Goal: Information Seeking & Learning: Learn about a topic

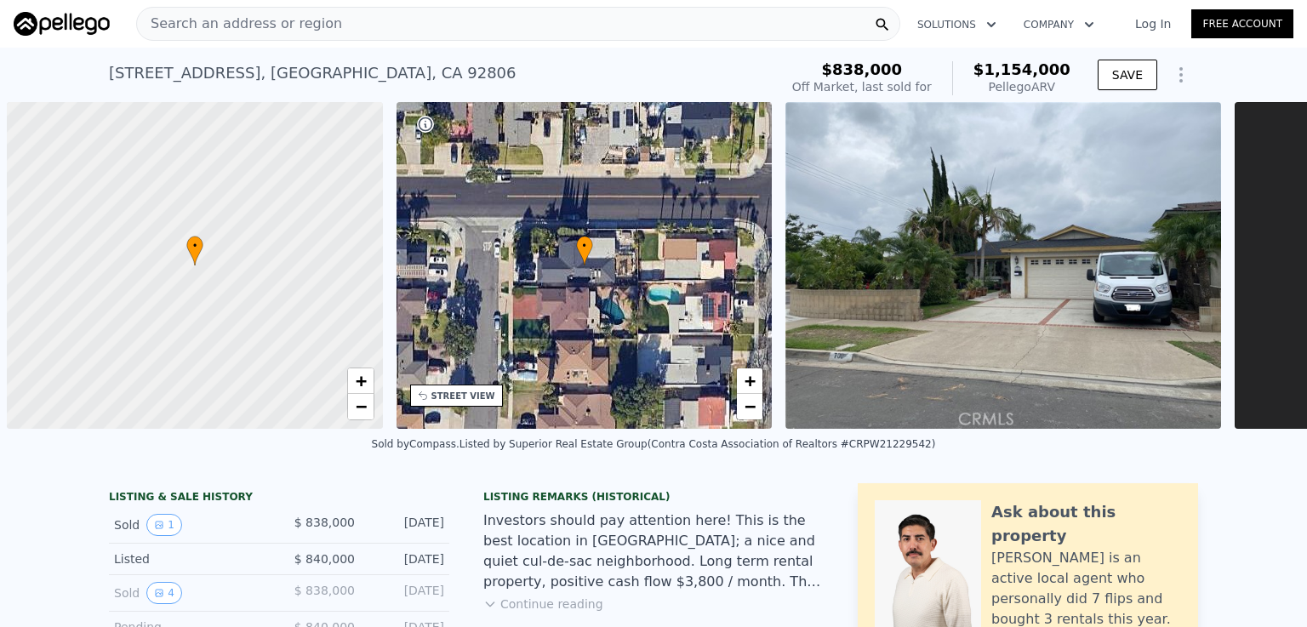
click at [250, 25] on span "Search an address or region" at bounding box center [239, 24] width 205 height 20
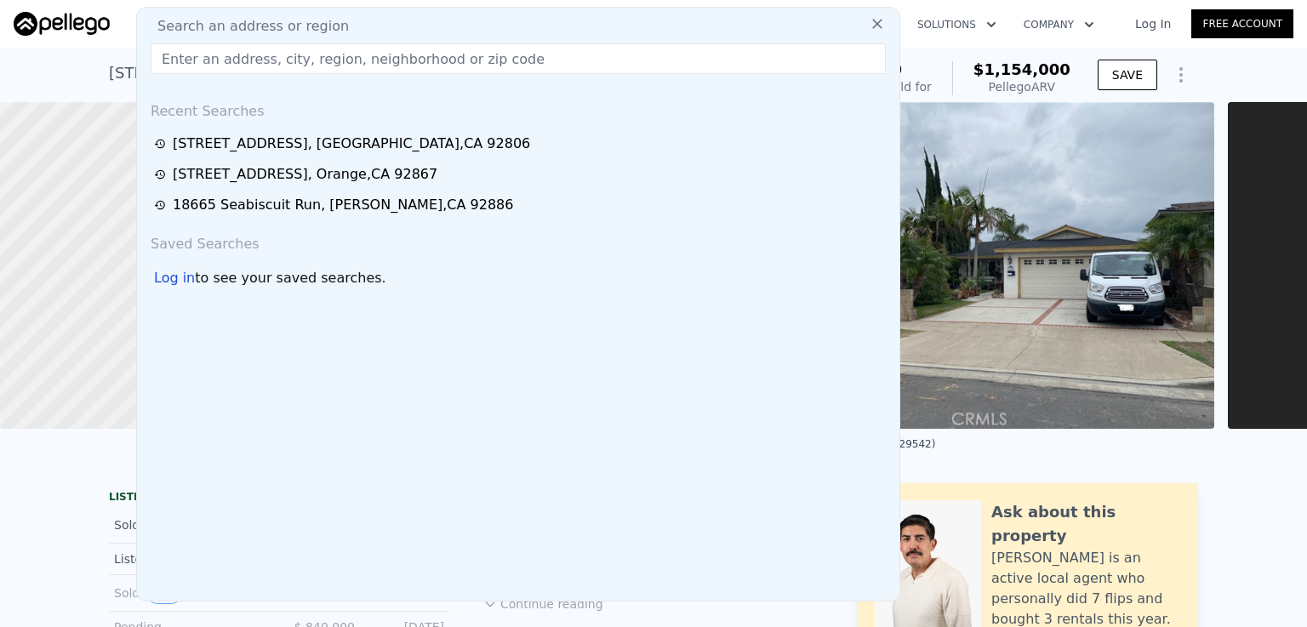
type input "[STREET_ADDRESS]"
click at [258, 25] on span "Search an address or region" at bounding box center [246, 26] width 205 height 20
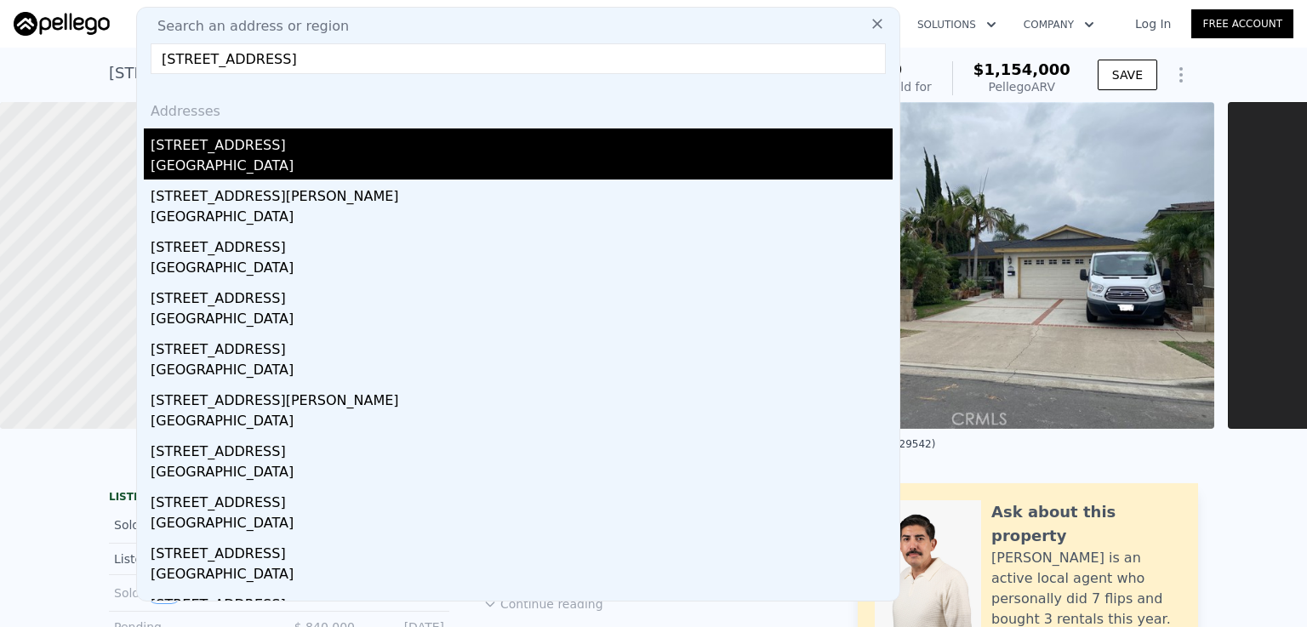
click at [269, 156] on div "[GEOGRAPHIC_DATA]" at bounding box center [522, 168] width 742 height 24
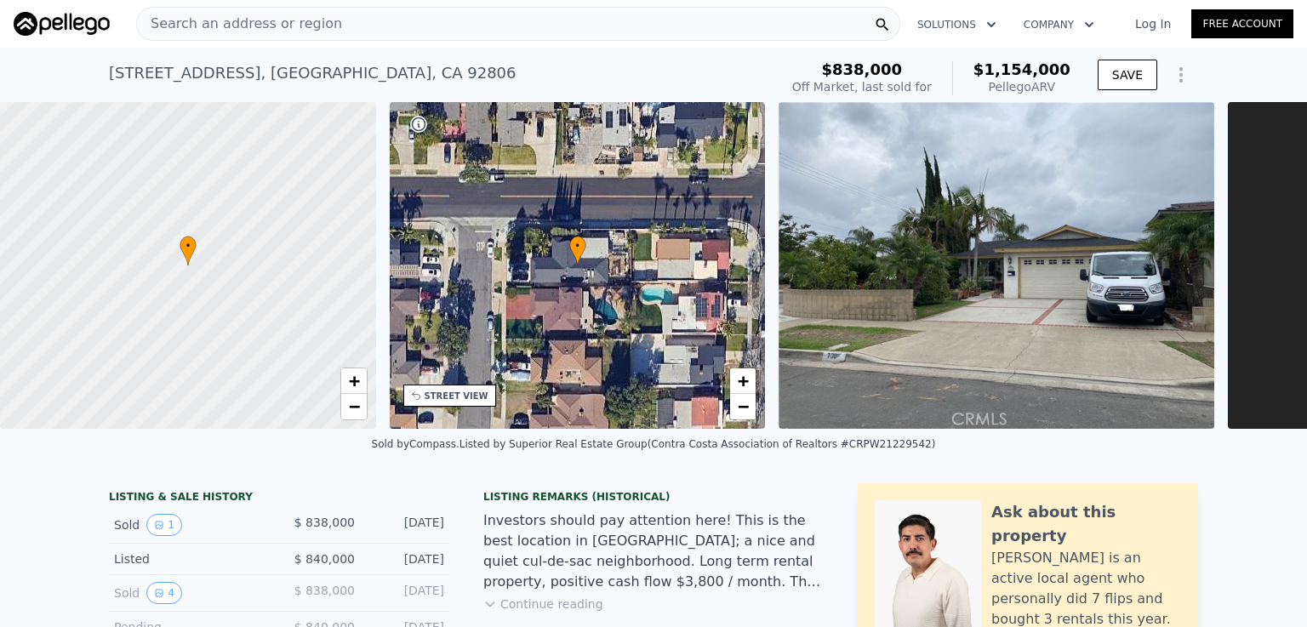
type input "5"
type input "1"
type input "1344"
type input "2145"
type input "5500"
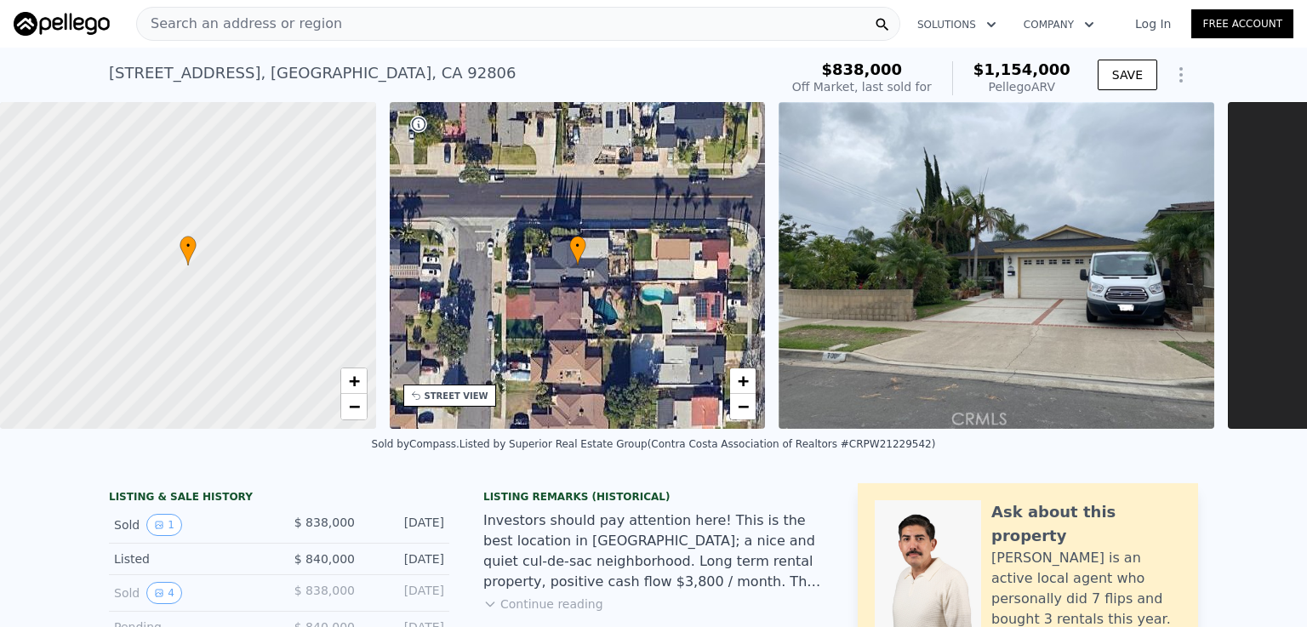
type input "9100"
type input "$ 1,248,000"
type input "$ 113,296"
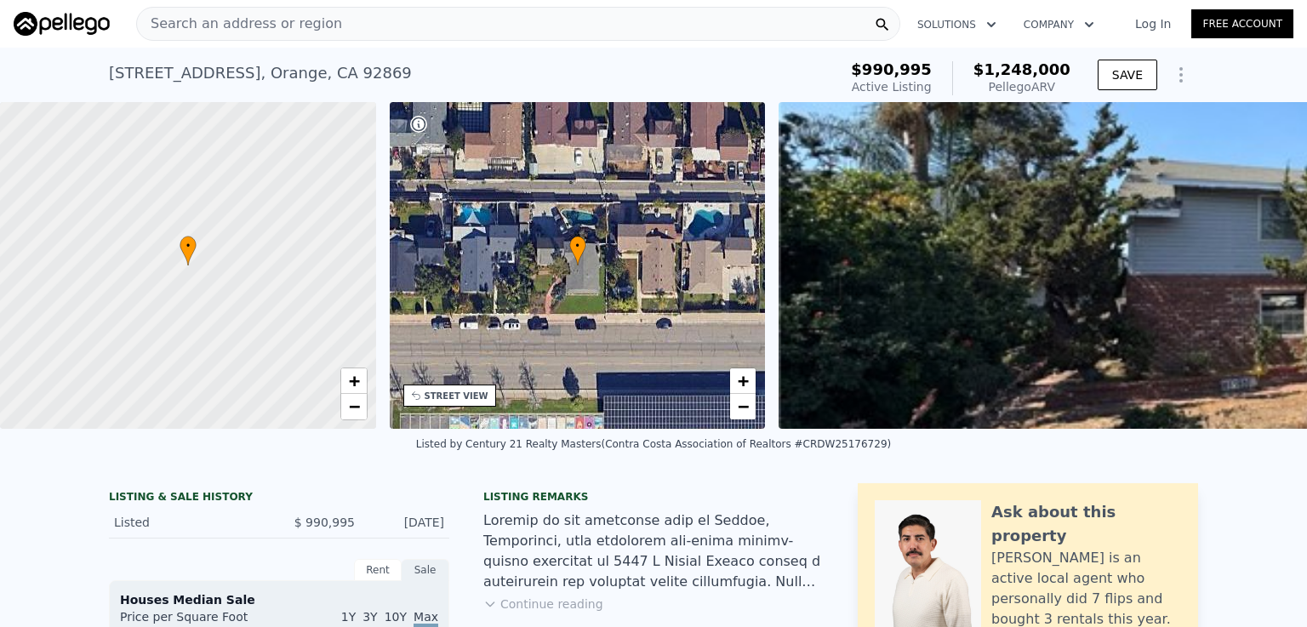
click at [300, 25] on span "Search an address or region" at bounding box center [239, 24] width 205 height 20
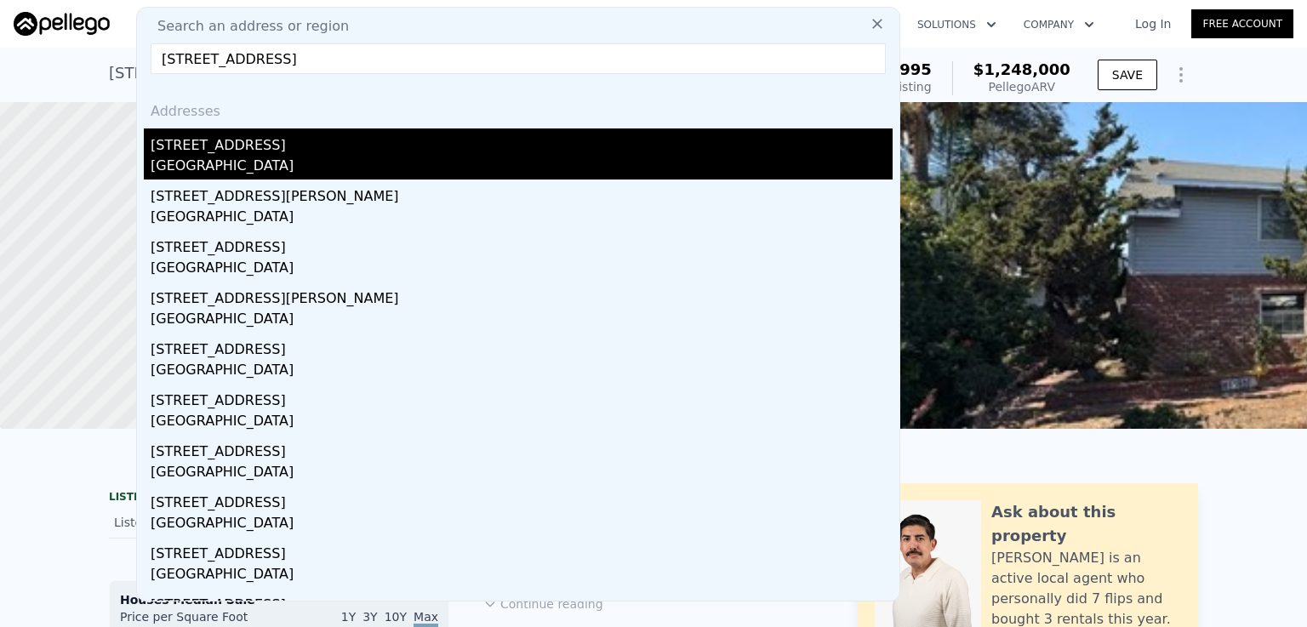
type input "[STREET_ADDRESS]"
click at [216, 147] on div "[STREET_ADDRESS]" at bounding box center [522, 142] width 742 height 27
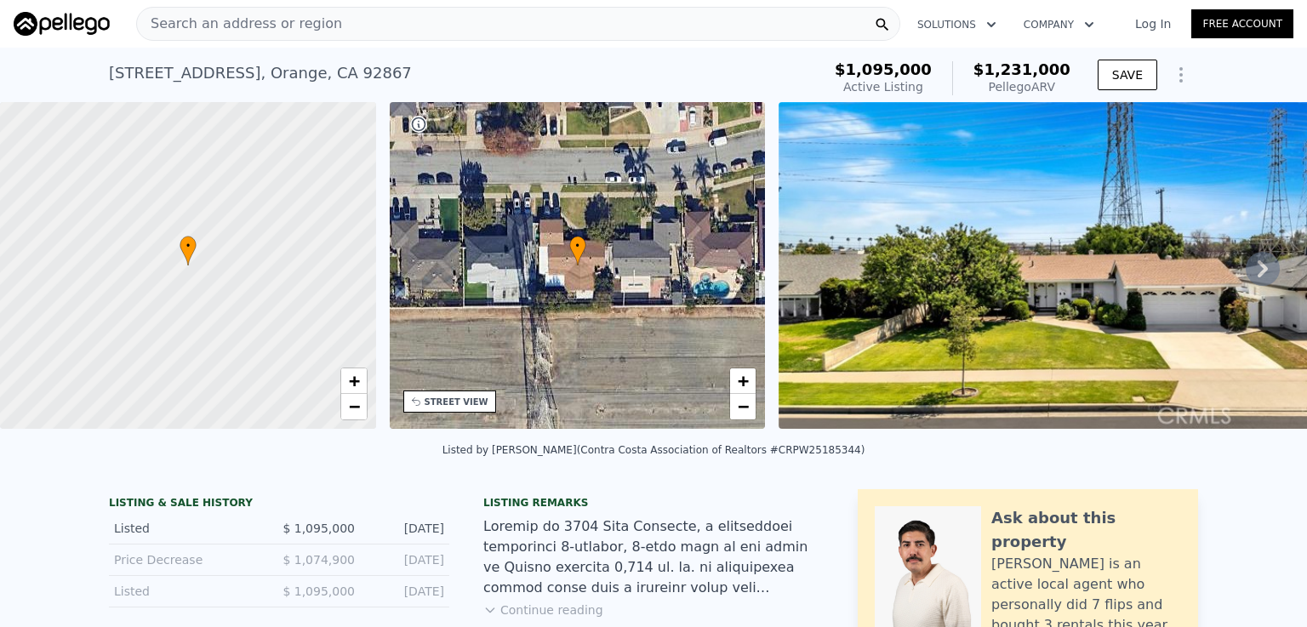
click at [261, 21] on span "Search an address or region" at bounding box center [239, 24] width 205 height 20
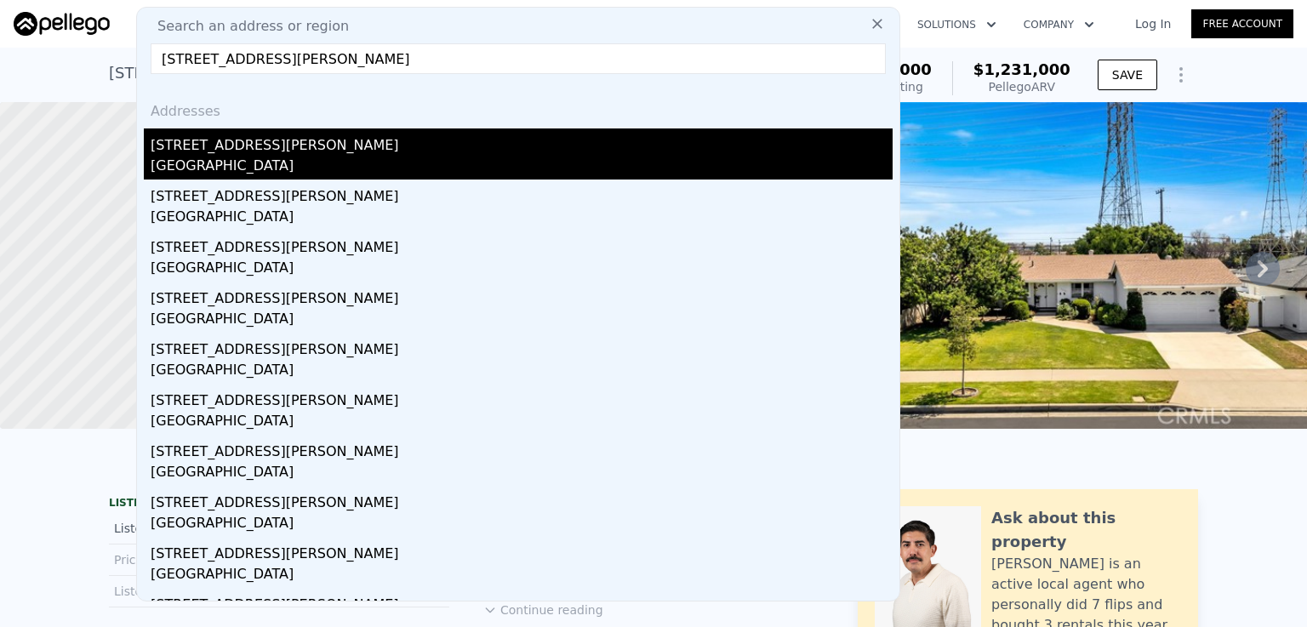
type input "[STREET_ADDRESS][PERSON_NAME]"
click at [243, 159] on div "[GEOGRAPHIC_DATA]" at bounding box center [522, 168] width 742 height 24
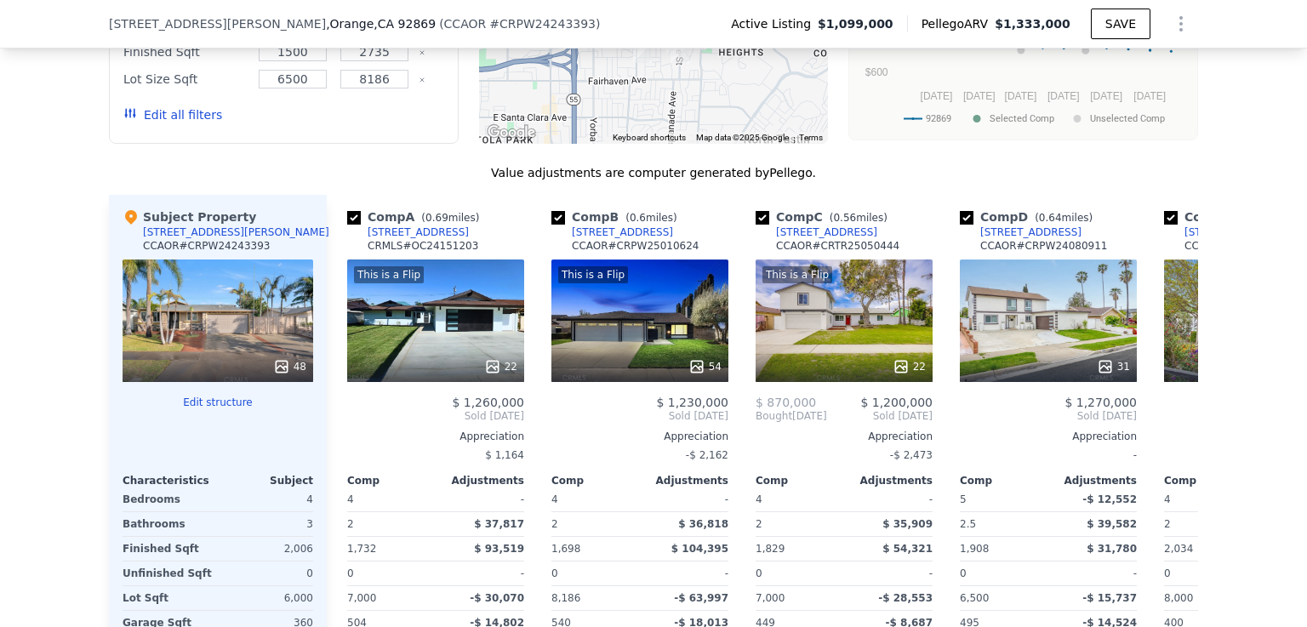
scroll to position [1729, 0]
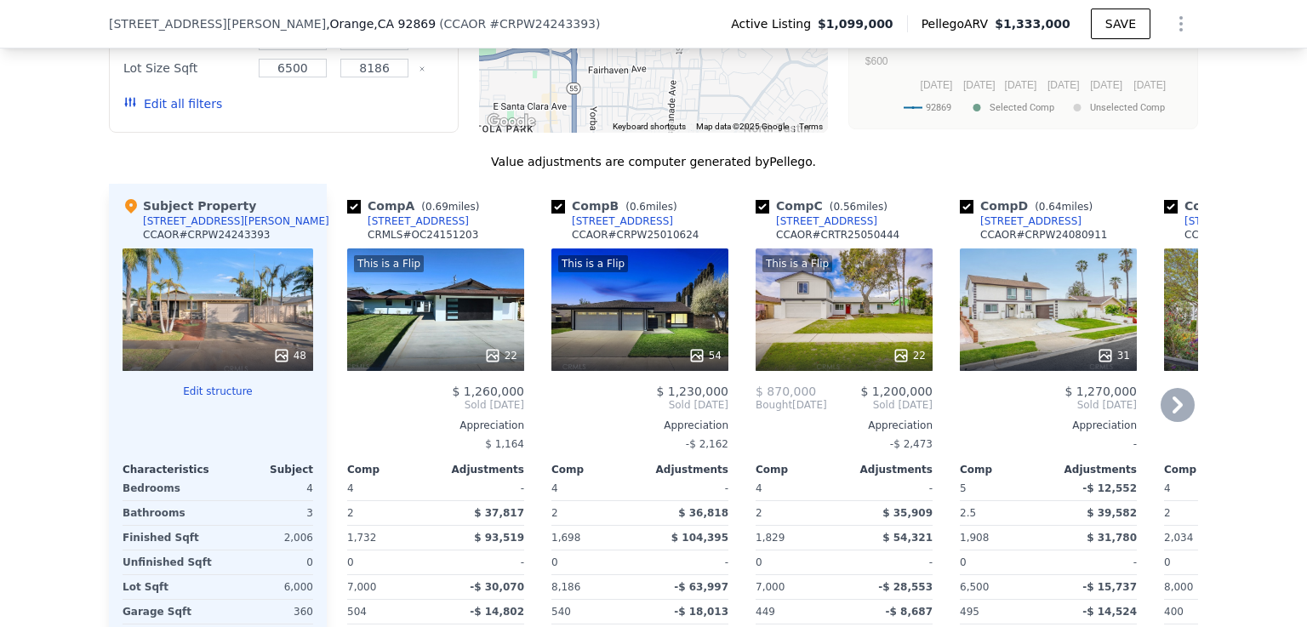
click at [415, 272] on div "This is a Flip" at bounding box center [435, 263] width 163 height 17
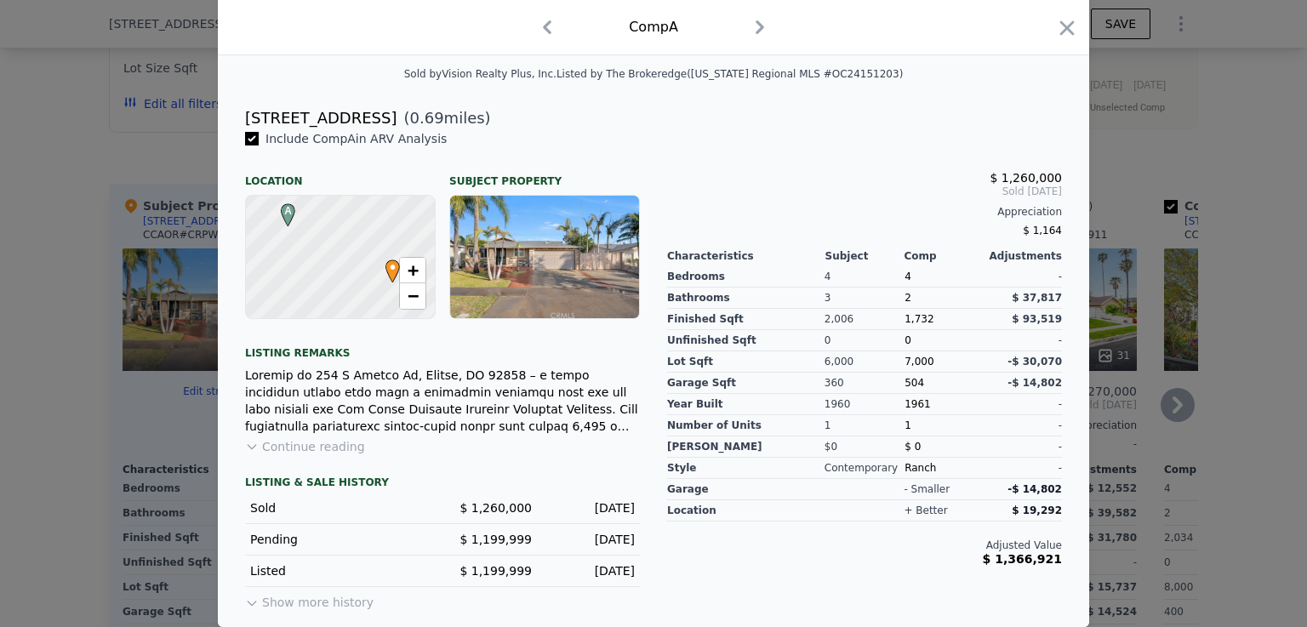
scroll to position [398, 0]
click at [333, 610] on button "Show more history" at bounding box center [309, 599] width 129 height 24
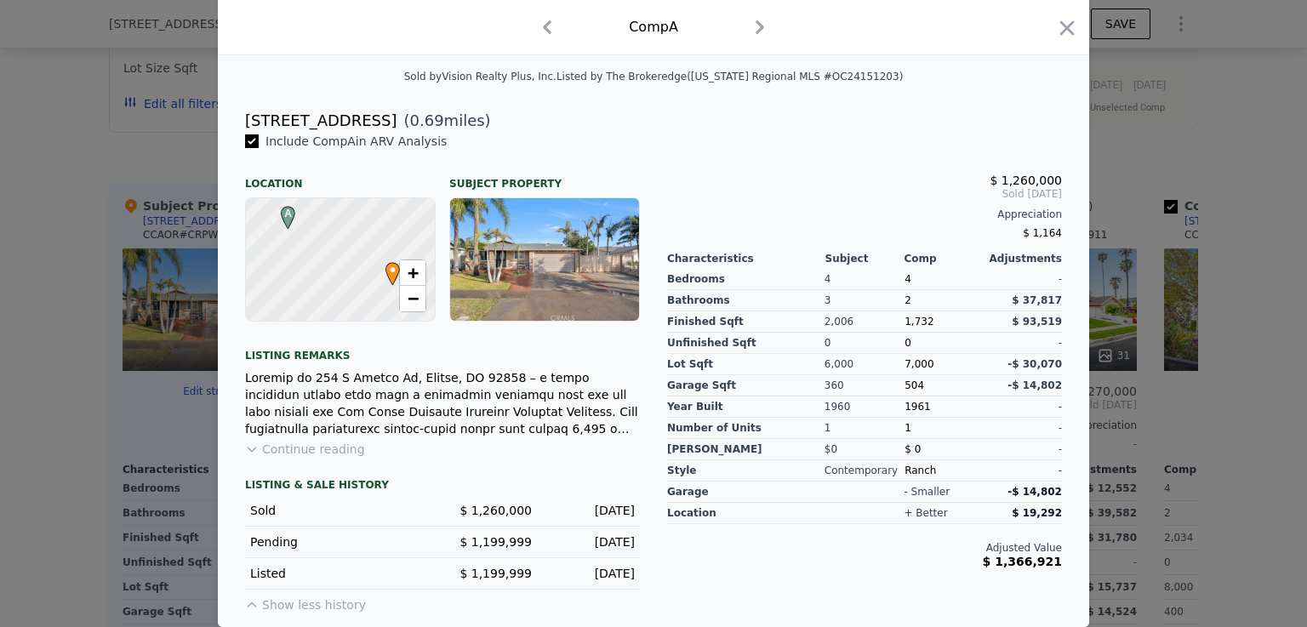
click at [296, 609] on button "Show less history" at bounding box center [305, 602] width 121 height 24
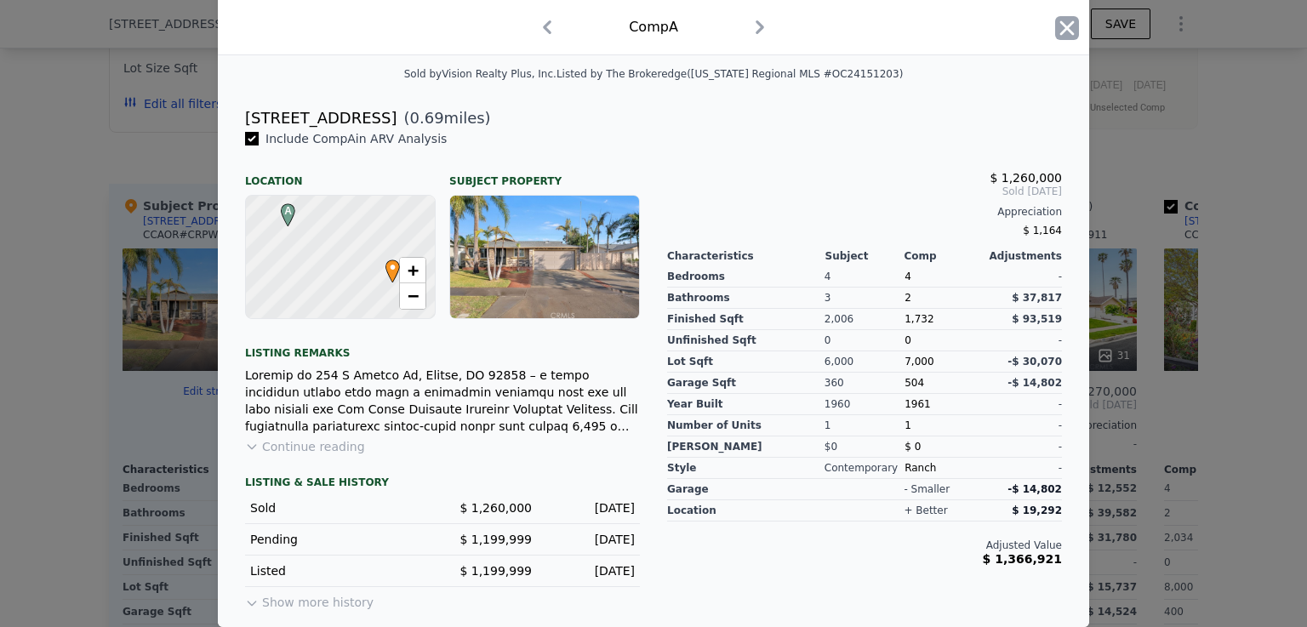
click at [1057, 29] on icon "button" at bounding box center [1067, 28] width 24 height 24
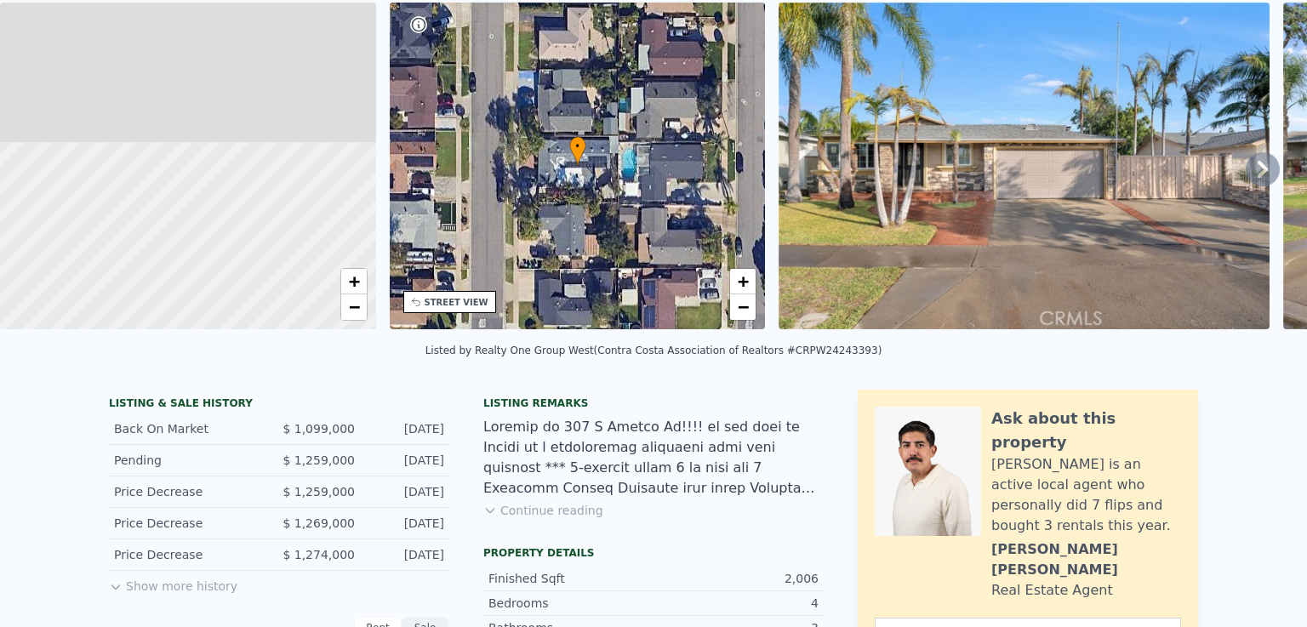
scroll to position [6, 0]
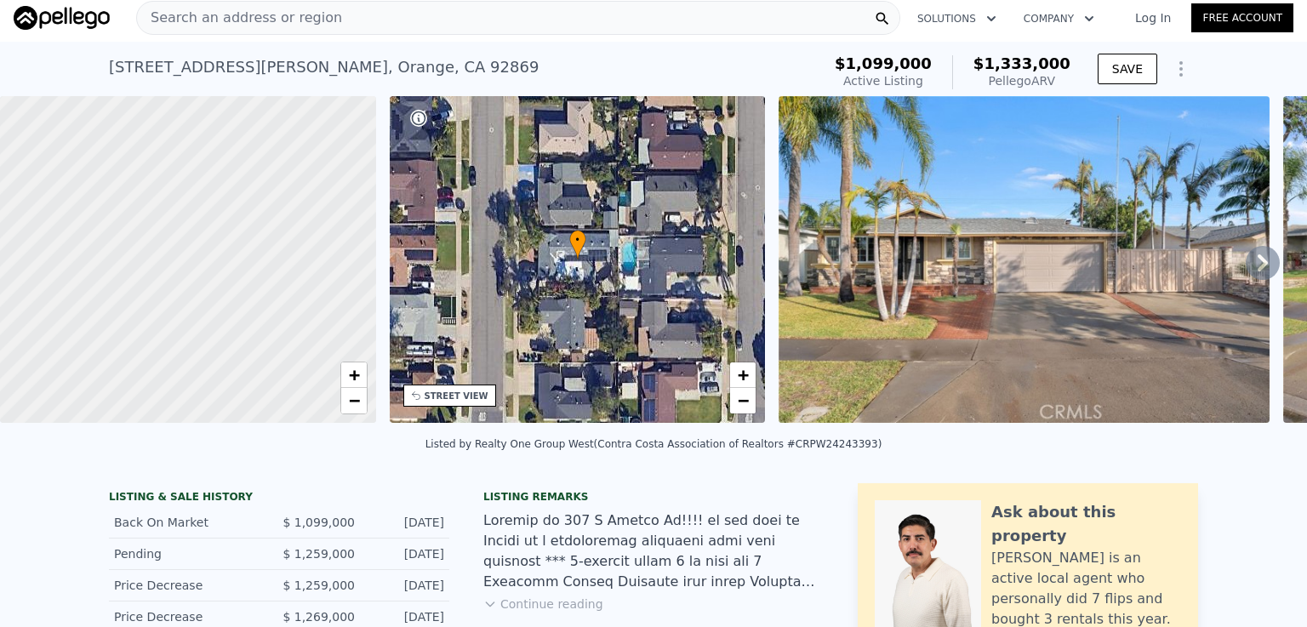
click at [412, 14] on div "Search an address or region" at bounding box center [518, 18] width 764 height 34
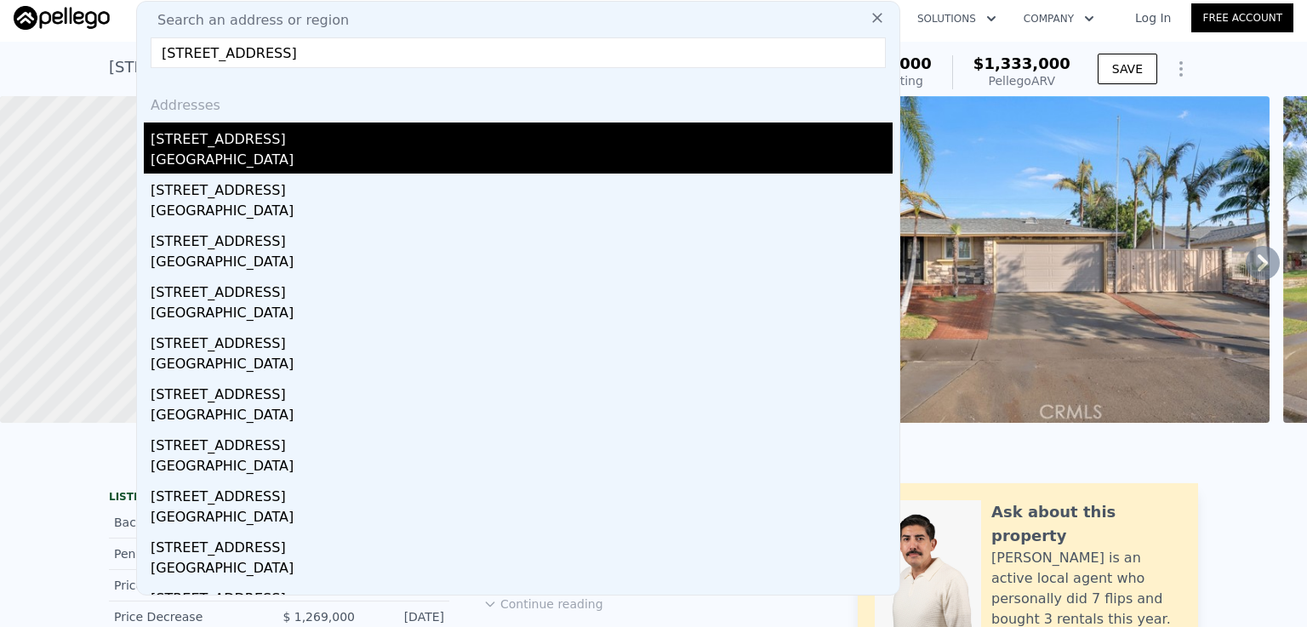
type input "[STREET_ADDRESS]"
click at [243, 144] on div "[STREET_ADDRESS]" at bounding box center [522, 136] width 742 height 27
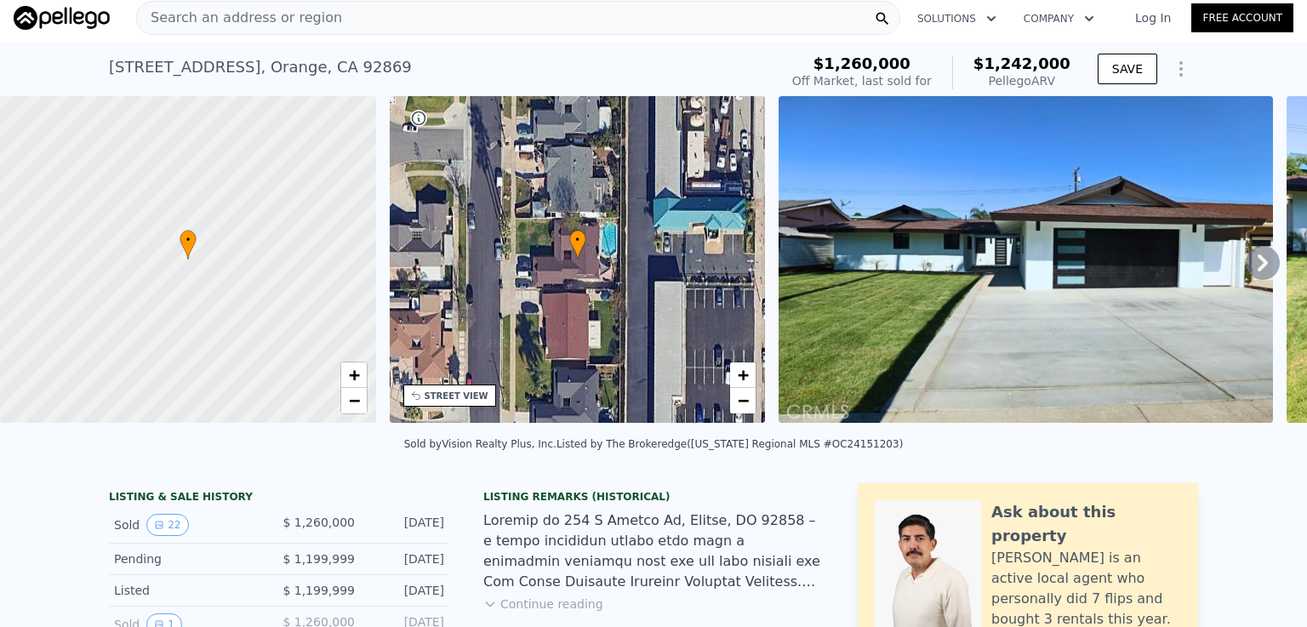
click at [303, 15] on span "Search an address or region" at bounding box center [239, 18] width 205 height 20
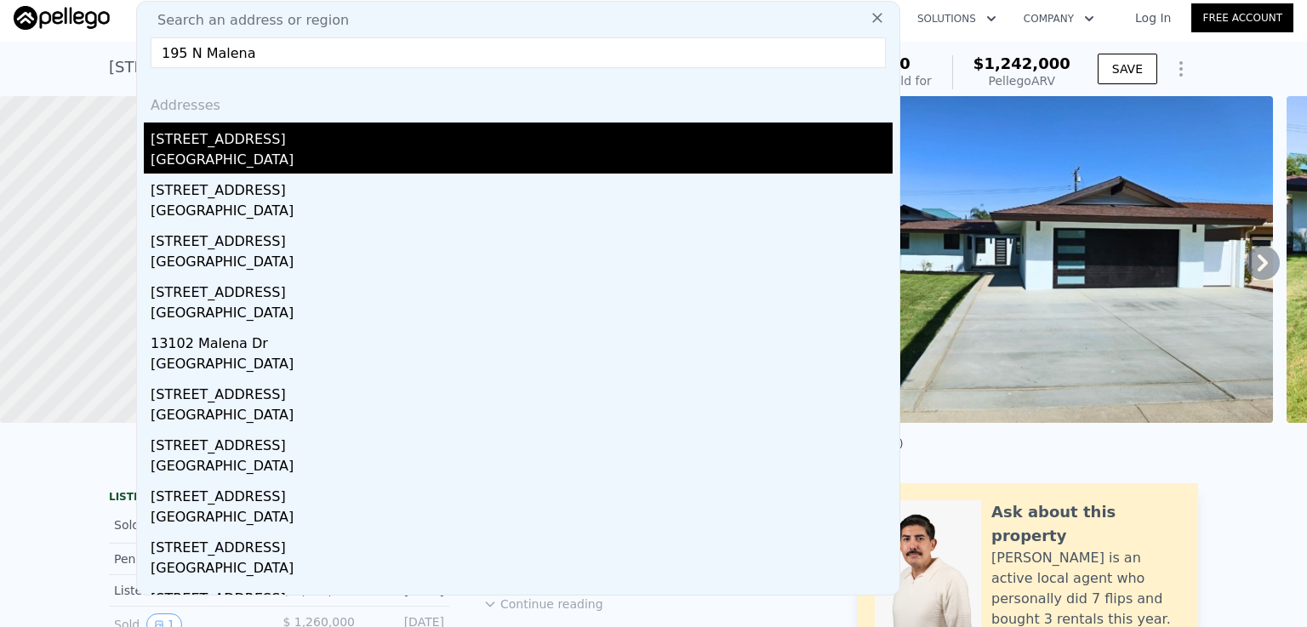
type input "195 N Malena"
click at [250, 143] on div "[STREET_ADDRESS]" at bounding box center [522, 136] width 742 height 27
